Goal: Check status: Check status

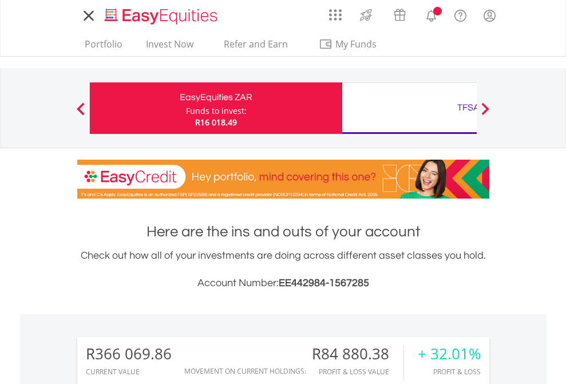
scroll to position [110, 180]
click at [186, 108] on div "Funds to invest:" at bounding box center [216, 110] width 61 height 11
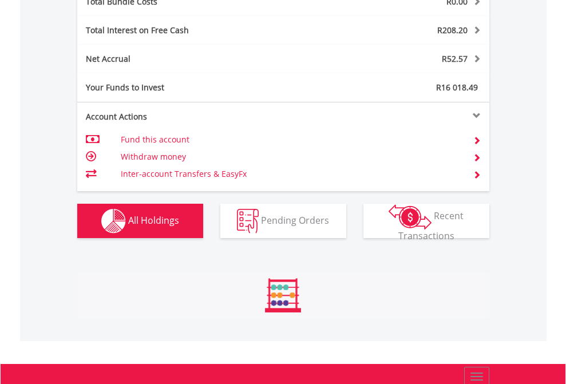
scroll to position [110, 180]
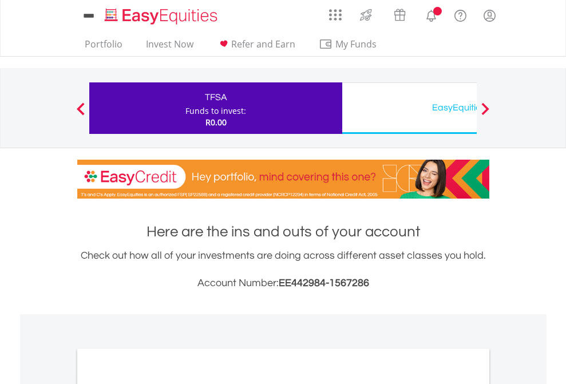
scroll to position [688, 0]
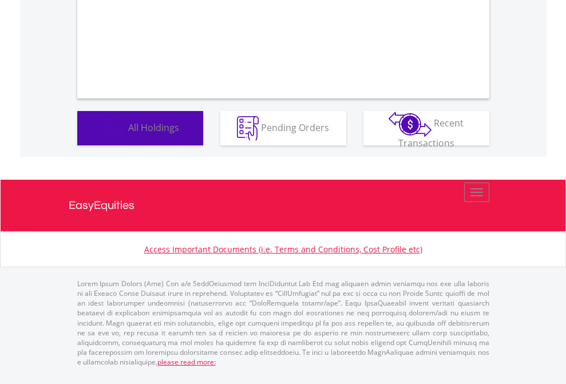
click at [128, 133] on span "All Holdings" at bounding box center [153, 127] width 51 height 13
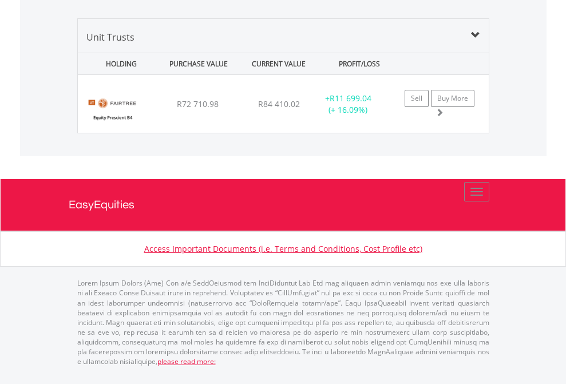
scroll to position [110, 180]
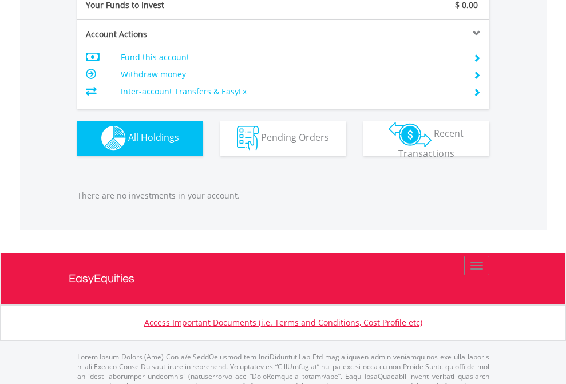
scroll to position [1134, 0]
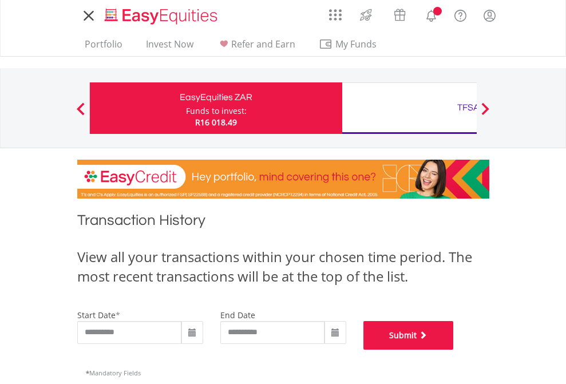
click at [454, 350] on button "Submit" at bounding box center [409, 335] width 90 height 29
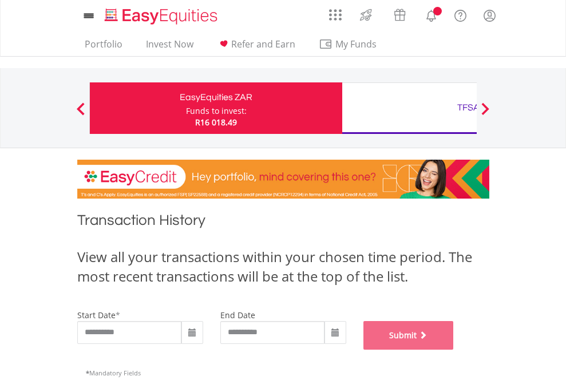
scroll to position [464, 0]
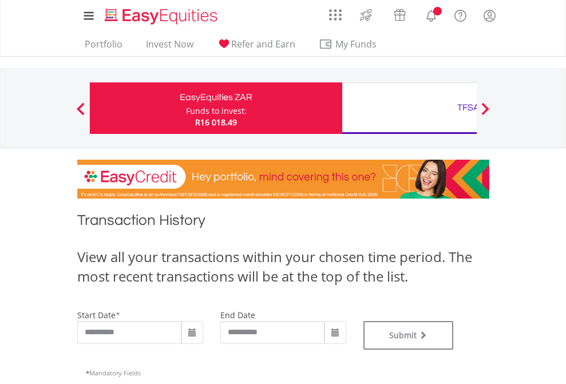
click at [409, 108] on div "TFSA" at bounding box center [468, 108] width 239 height 16
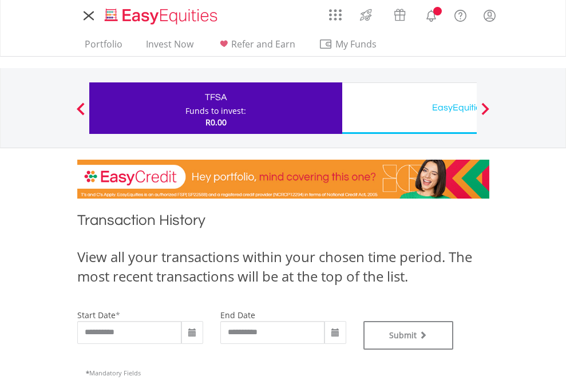
type input "**********"
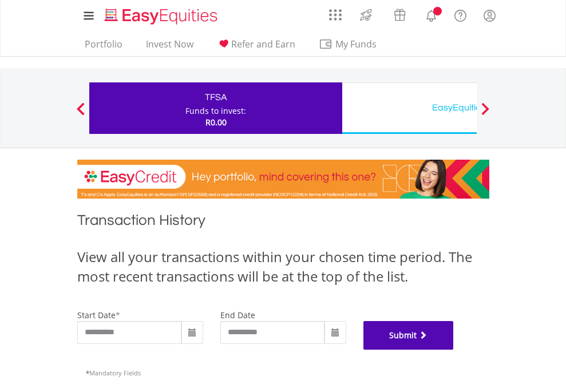
click at [454, 350] on button "Submit" at bounding box center [409, 335] width 90 height 29
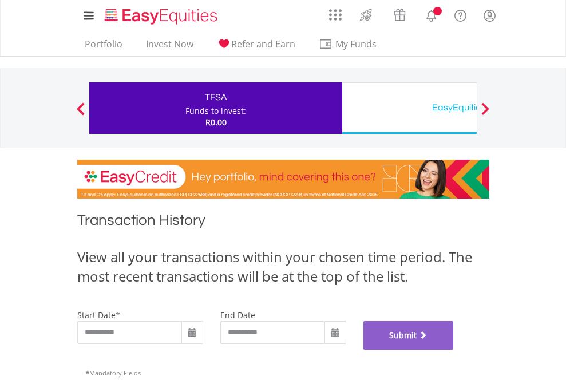
scroll to position [464, 0]
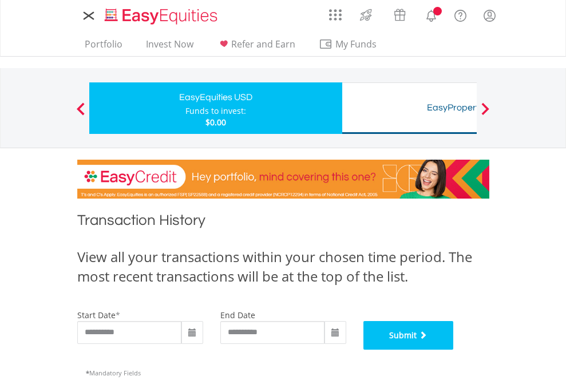
click at [454, 350] on button "Submit" at bounding box center [409, 335] width 90 height 29
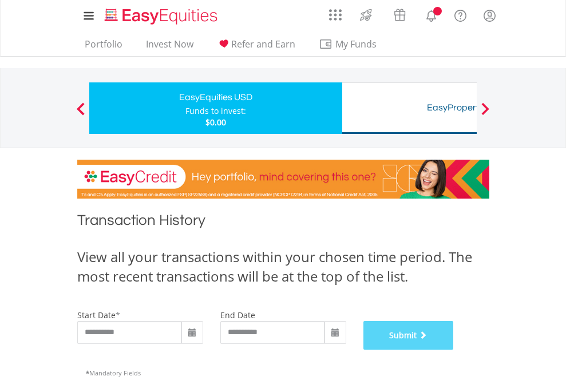
scroll to position [464, 0]
